Goal: Task Accomplishment & Management: Manage account settings

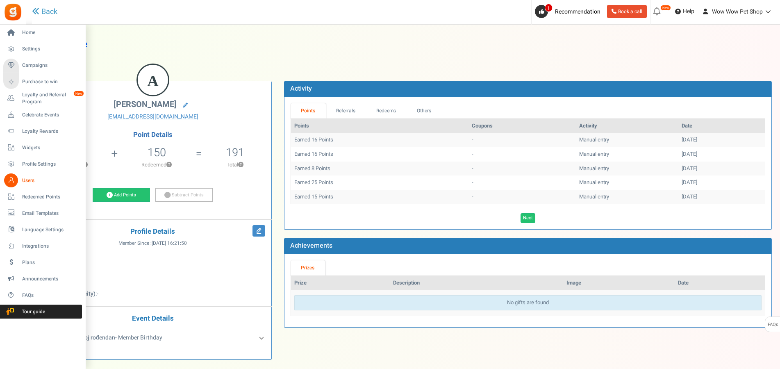
click at [10, 183] on icon at bounding box center [11, 180] width 14 height 14
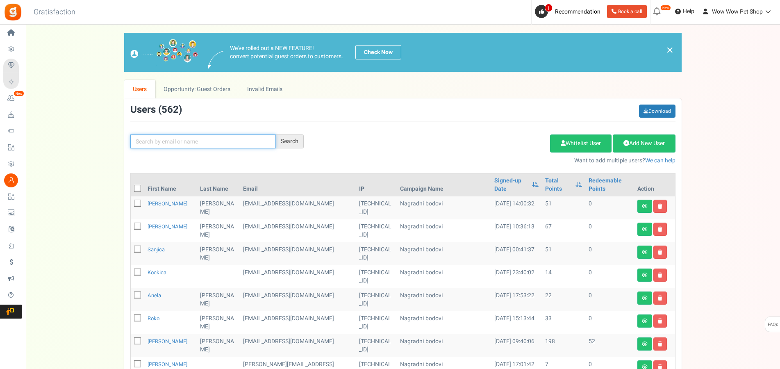
click at [157, 146] on input "text" at bounding box center [203, 141] width 146 height 14
type input "vučko"
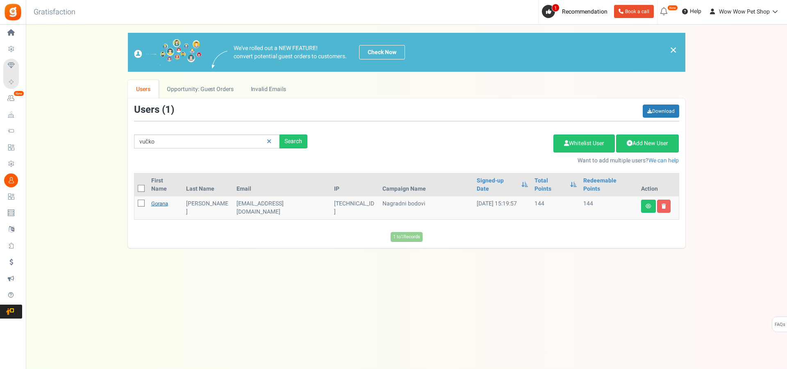
click at [162, 200] on link "Gorana" at bounding box center [159, 204] width 17 height 8
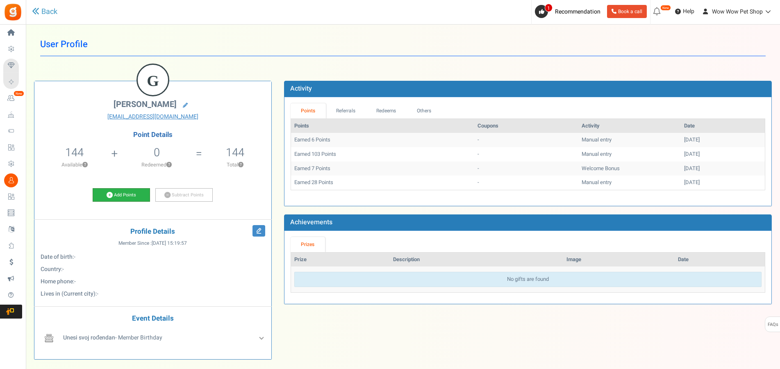
click at [133, 197] on link "Add Points" at bounding box center [121, 195] width 57 height 14
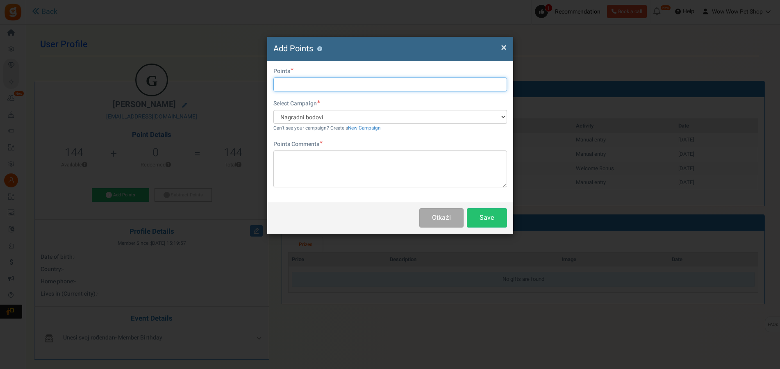
click at [303, 86] on input "text" at bounding box center [390, 84] width 234 height 14
type input "24"
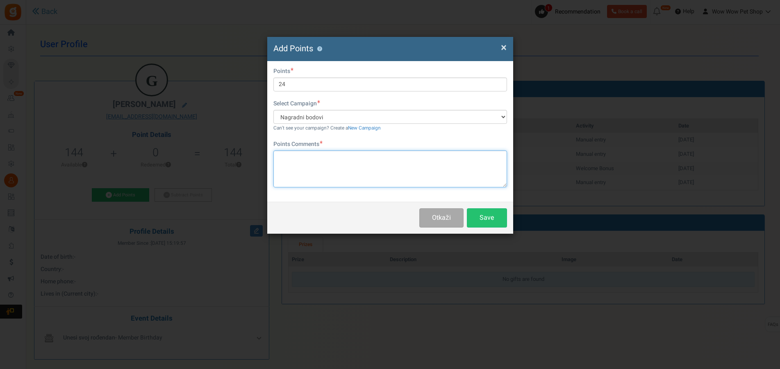
click at [297, 168] on textarea at bounding box center [390, 168] width 234 height 37
click at [335, 161] on textarea "Račun br." at bounding box center [390, 168] width 234 height 37
type textarea "Račun br. 1319"
click at [482, 215] on button "Save" at bounding box center [487, 217] width 40 height 19
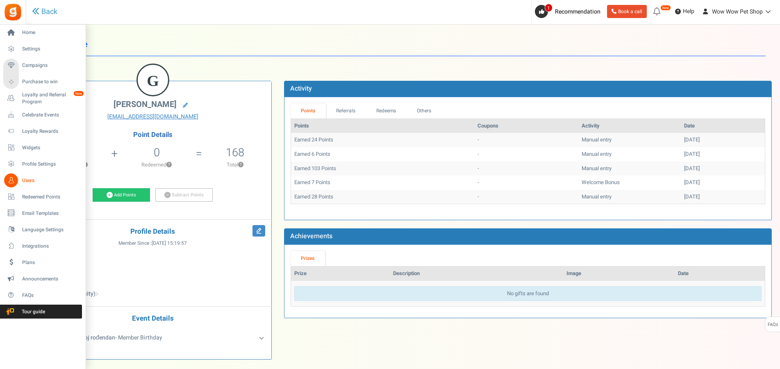
click at [13, 182] on icon at bounding box center [11, 180] width 14 height 14
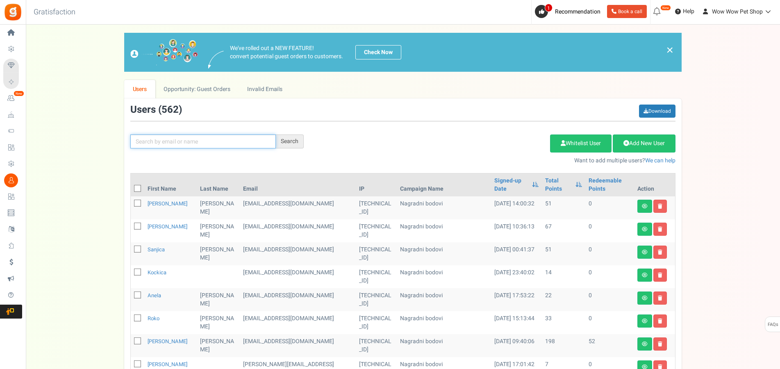
click at [162, 140] on input "text" at bounding box center [203, 141] width 146 height 14
type input "ognje"
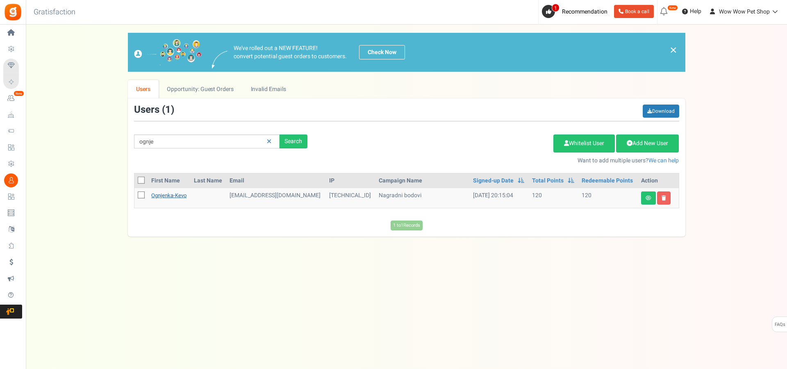
click at [180, 195] on link "ognjenka-kevo" at bounding box center [168, 195] width 35 height 8
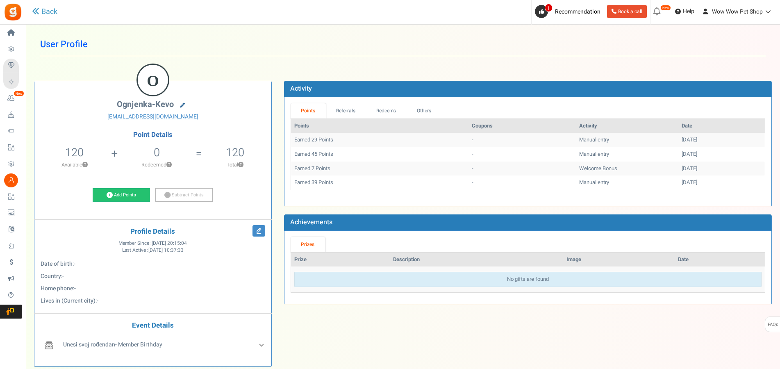
click at [185, 106] on link at bounding box center [182, 105] width 13 height 11
type input "ognjenka-kevo"
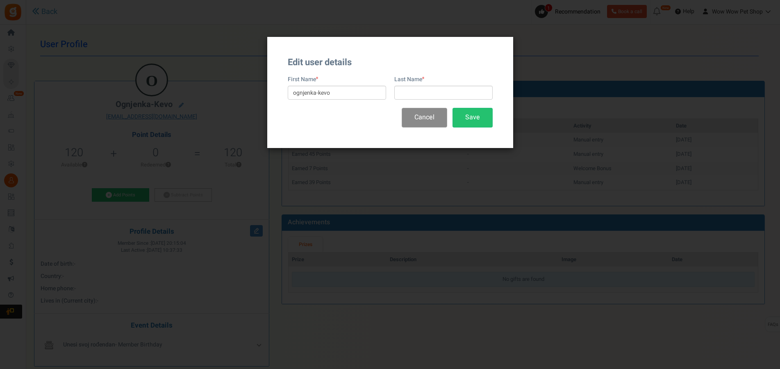
click at [431, 118] on button "Cancel" at bounding box center [425, 117] width 46 height 19
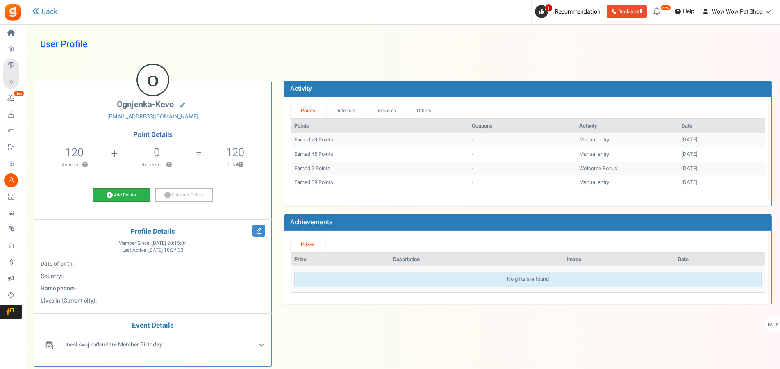
click at [128, 195] on link "Add Points" at bounding box center [121, 195] width 57 height 14
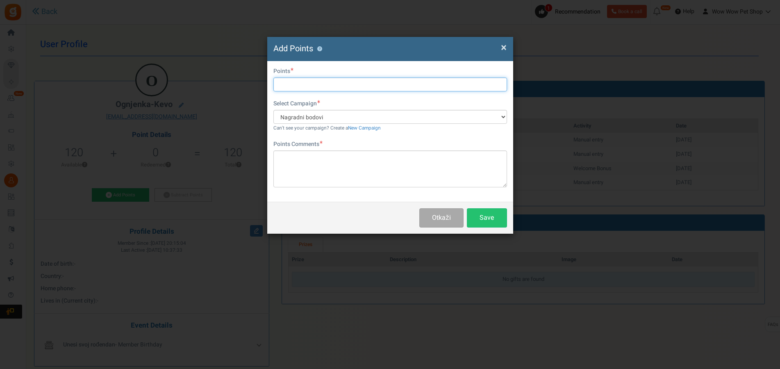
click at [293, 86] on input "text" at bounding box center [390, 84] width 234 height 14
click at [308, 83] on input "text" at bounding box center [390, 84] width 234 height 14
type input "21"
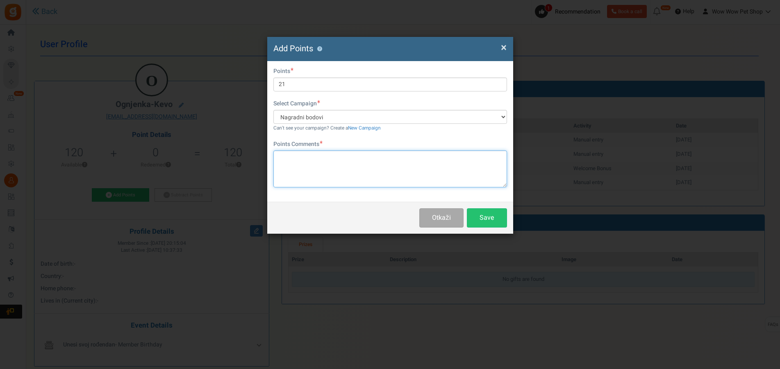
click at [341, 167] on textarea at bounding box center [390, 168] width 234 height 37
paste textarea "1320"
type textarea "Račun br. 1320"
click at [483, 217] on button "Save" at bounding box center [487, 217] width 40 height 19
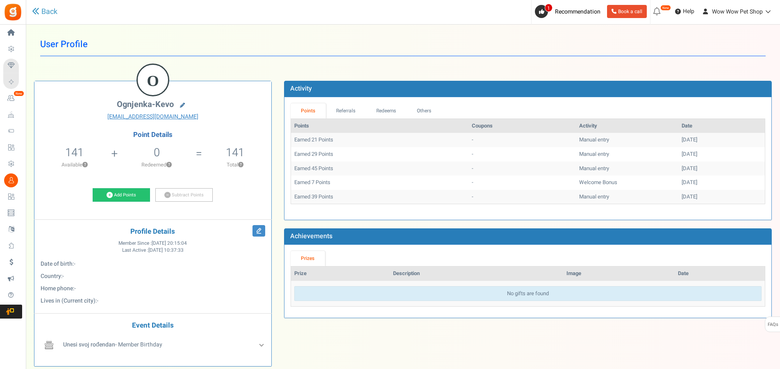
click at [181, 104] on icon at bounding box center [182, 105] width 5 height 5
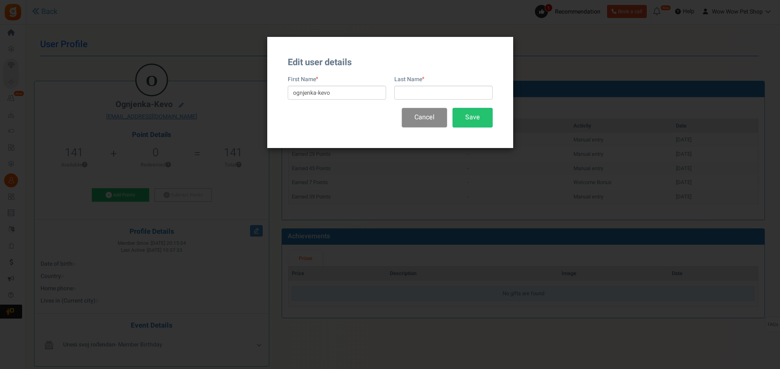
click at [433, 117] on button "Cancel" at bounding box center [425, 117] width 46 height 19
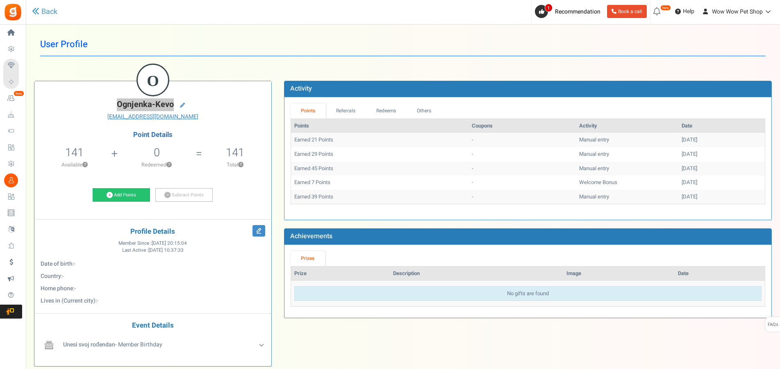
drag, startPoint x: 118, startPoint y: 103, endPoint x: 173, endPoint y: 106, distance: 54.2
click at [173, 106] on span "ognjenka-kevo" at bounding box center [145, 104] width 57 height 12
copy span "ognjenka-kevo"
click at [180, 107] on link at bounding box center [182, 105] width 13 height 11
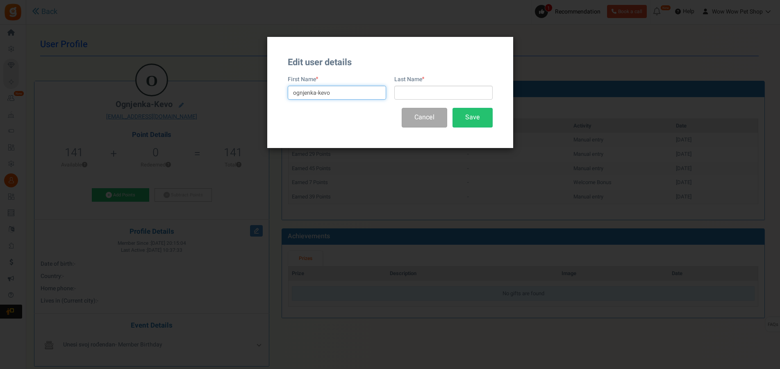
drag, startPoint x: 351, startPoint y: 92, endPoint x: 254, endPoint y: 92, distance: 97.2
click at [288, 92] on input "ognjenka-kevo" at bounding box center [337, 93] width 98 height 14
type input "Ognjenka"
click at [430, 86] on div "Last Name" at bounding box center [441, 87] width 102 height 24
click at [430, 86] on input "text" at bounding box center [443, 93] width 98 height 14
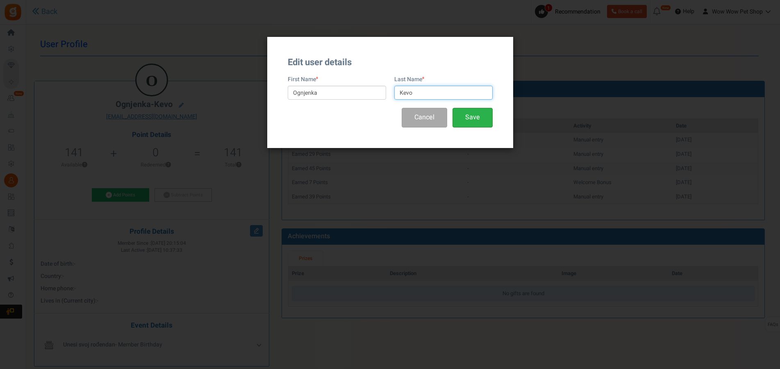
type input "Kevo"
click at [464, 116] on button "Save" at bounding box center [473, 117] width 40 height 19
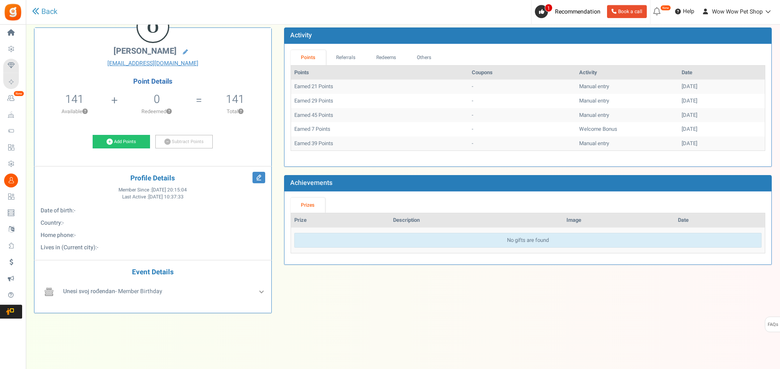
scroll to position [55, 0]
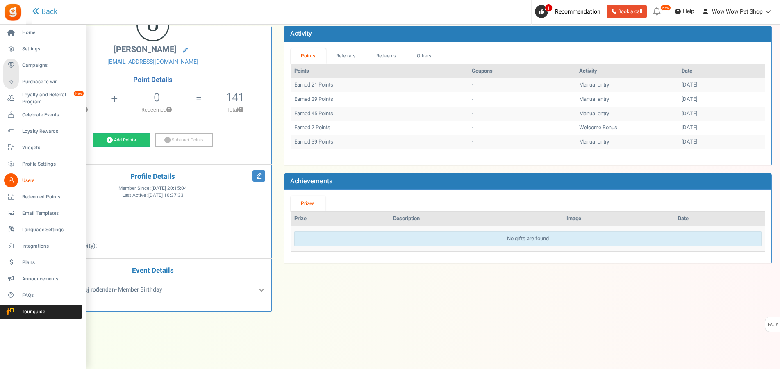
click at [24, 179] on span "Users" at bounding box center [50, 180] width 57 height 7
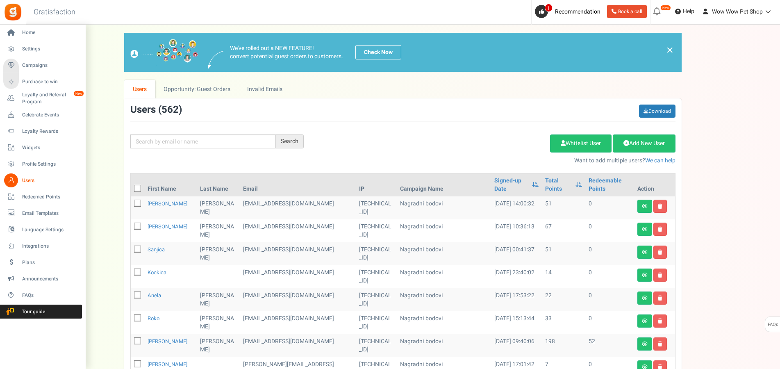
click at [22, 181] on span "Users" at bounding box center [50, 180] width 57 height 7
click at [28, 67] on span "Campaigns" at bounding box center [50, 65] width 57 height 7
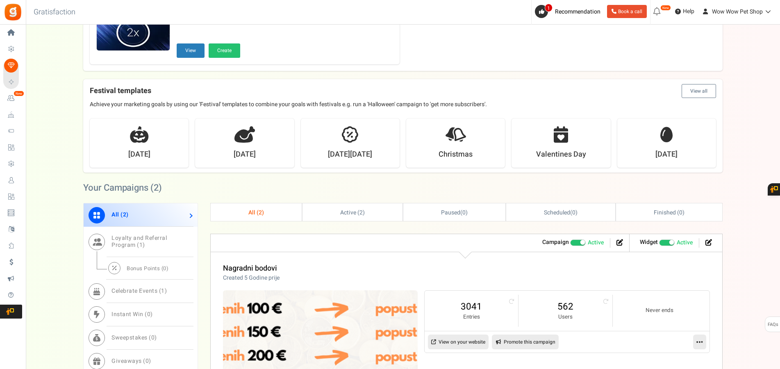
scroll to position [335, 0]
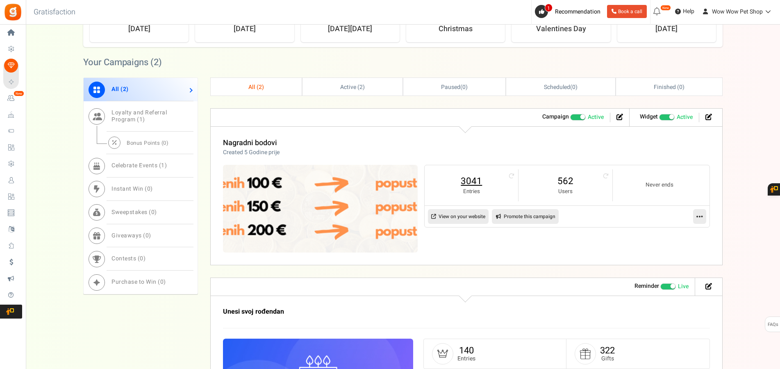
click at [471, 182] on link "3041" at bounding box center [471, 181] width 77 height 13
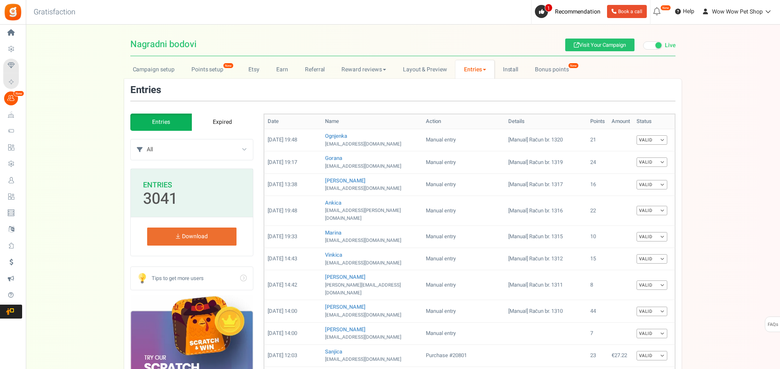
click at [147, 139] on select "All Manual entry Subscribe to our mailing list Pretplati se na našu listu promo…" at bounding box center [200, 149] width 106 height 20
select select "239632"
click option "Sudjeluj u našem poboljšanju" at bounding box center [0, 0] width 0 height 0
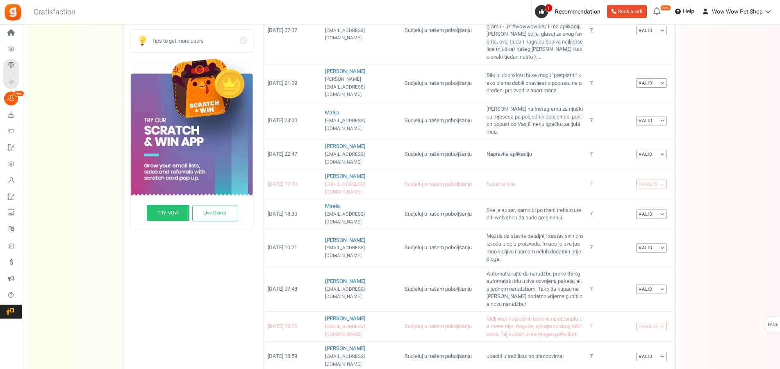
scroll to position [251, 0]
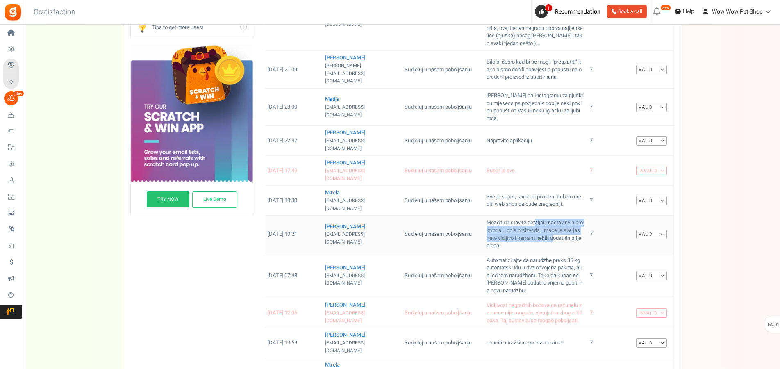
drag, startPoint x: 508, startPoint y: 168, endPoint x: 508, endPoint y: 182, distance: 14.8
click at [508, 216] on td "Možda da stavite detaljniji sastav svih proizvoda u opis proizvoda. Imace je sv…" at bounding box center [534, 234] width 103 height 37
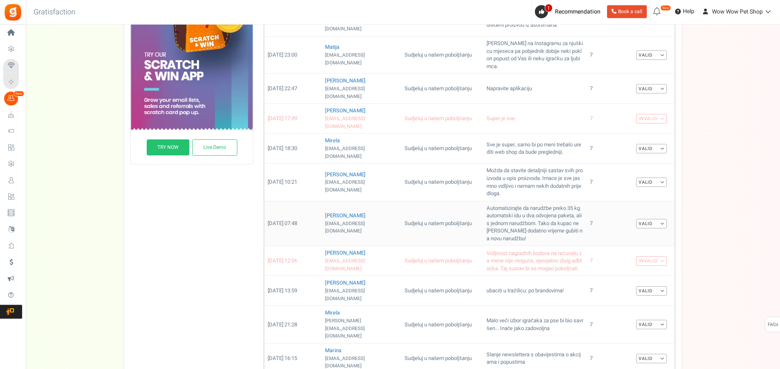
scroll to position [335, 0]
